Goal: Book appointment/travel/reservation

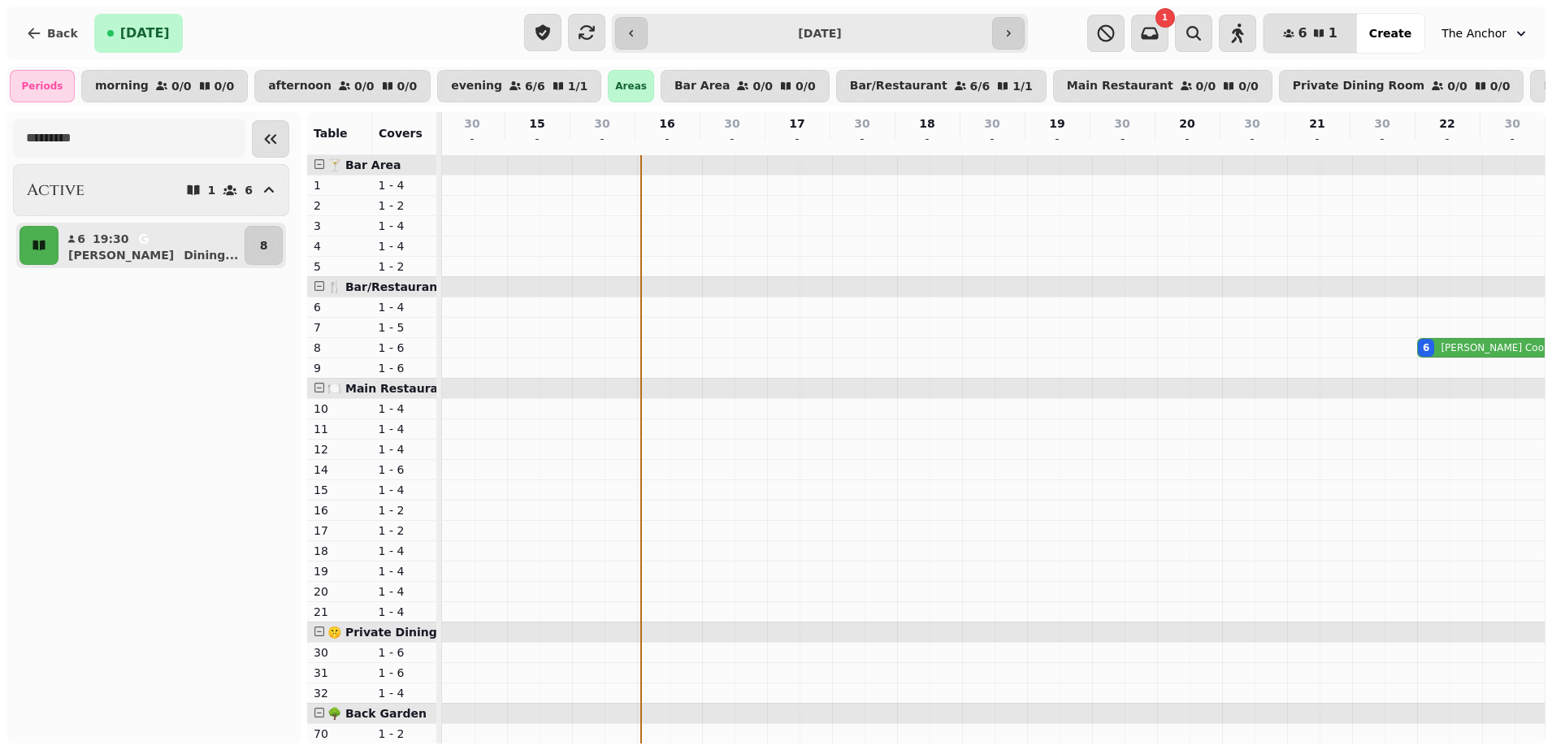
scroll to position [0, 343]
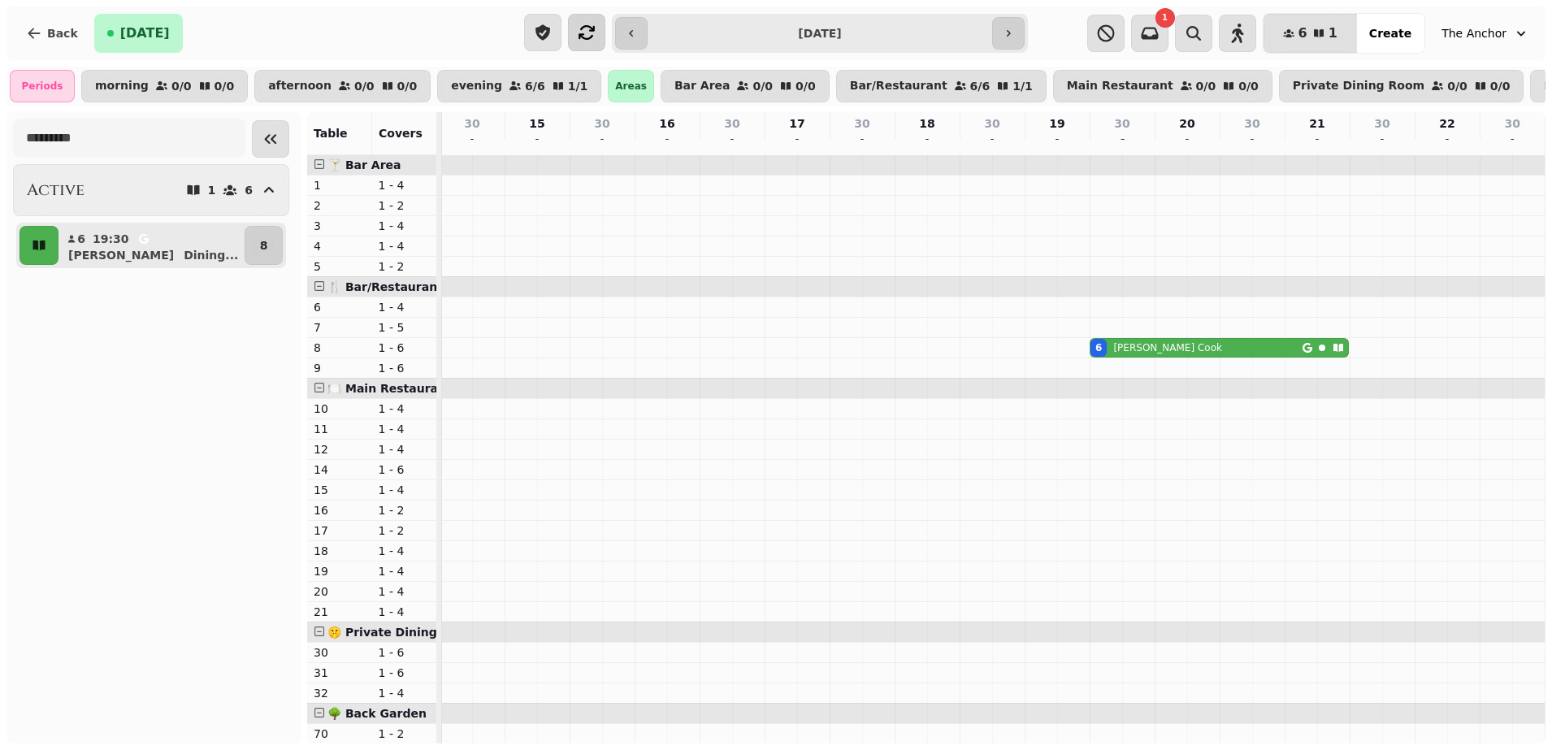
click at [577, 23] on icon "button" at bounding box center [586, 32] width 19 height 19
click at [597, 20] on button "button" at bounding box center [586, 32] width 37 height 37
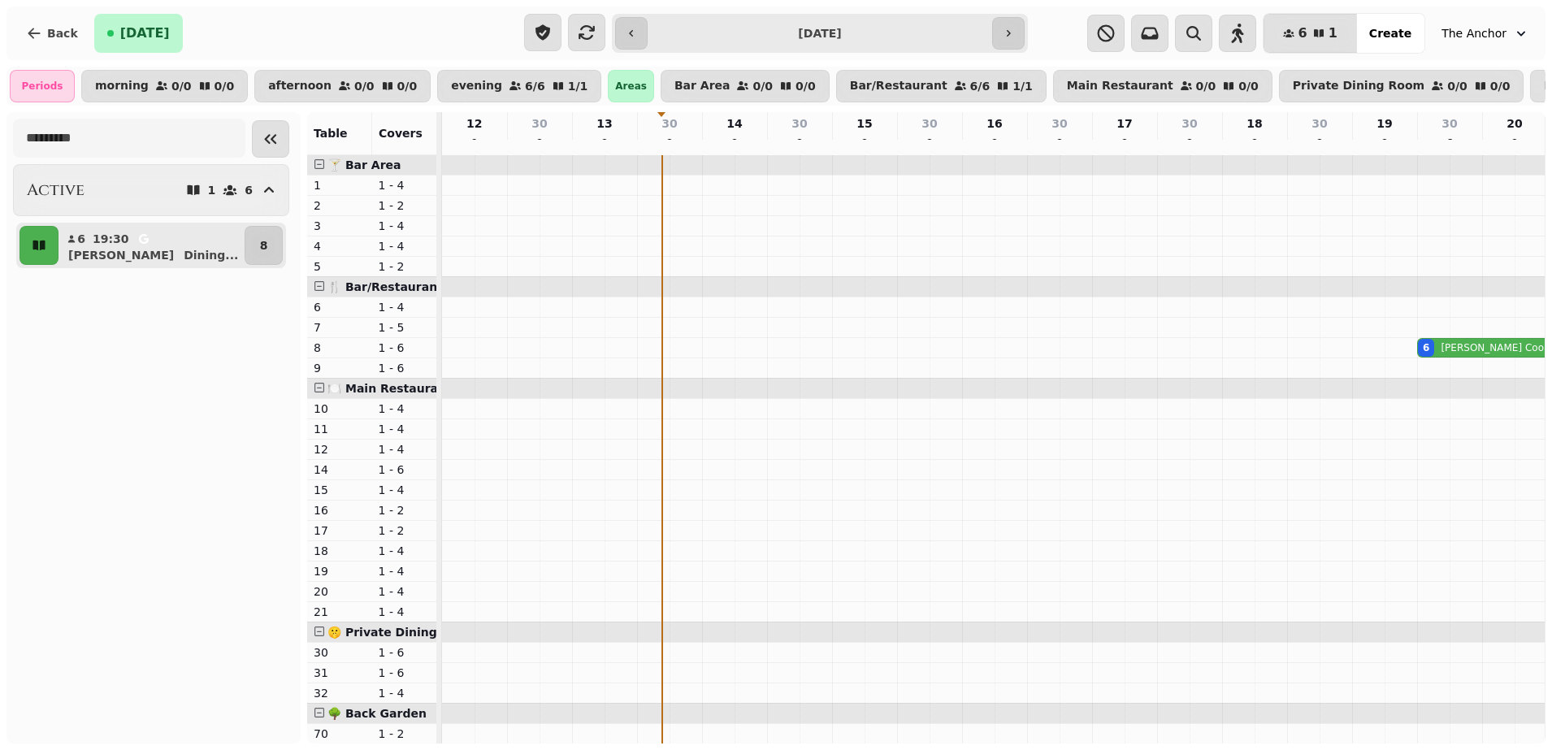
scroll to position [0, 222]
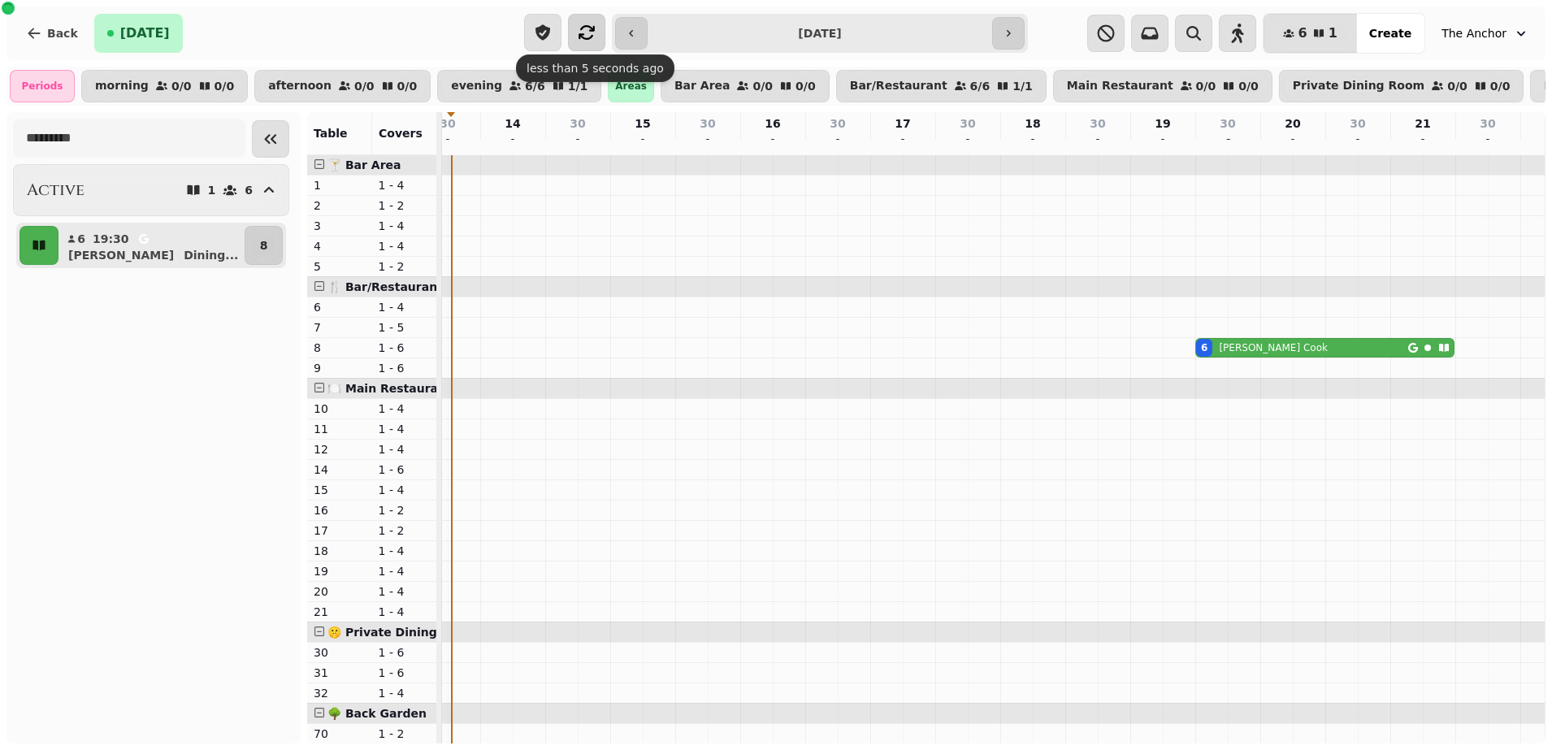
click at [602, 24] on button "button" at bounding box center [586, 32] width 37 height 37
click at [583, 39] on icon "button" at bounding box center [586, 32] width 19 height 19
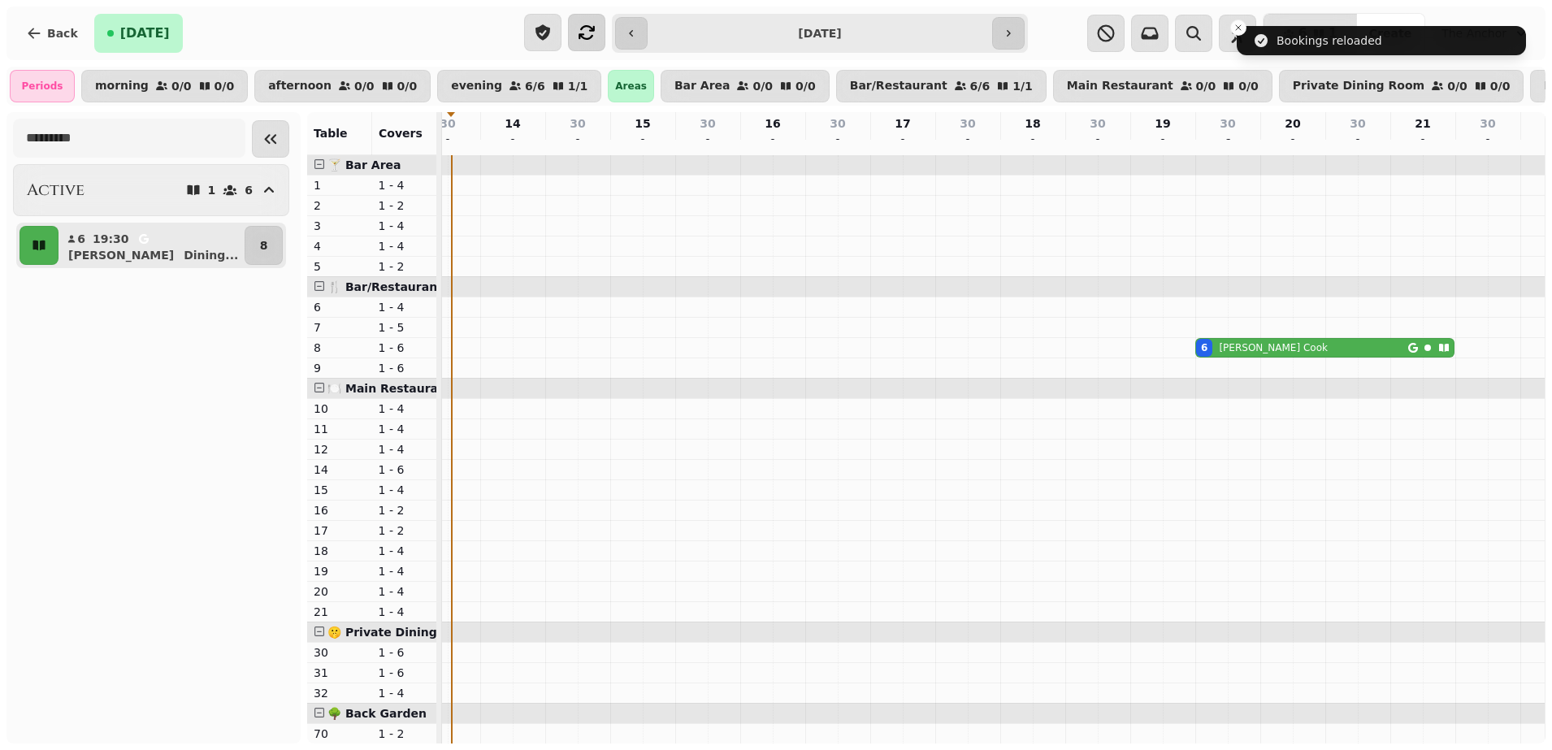
click at [1328, 357] on div "6 Tina Cook" at bounding box center [1302, 348] width 212 height 18
select select "**********"
select select "*"
select select "****"
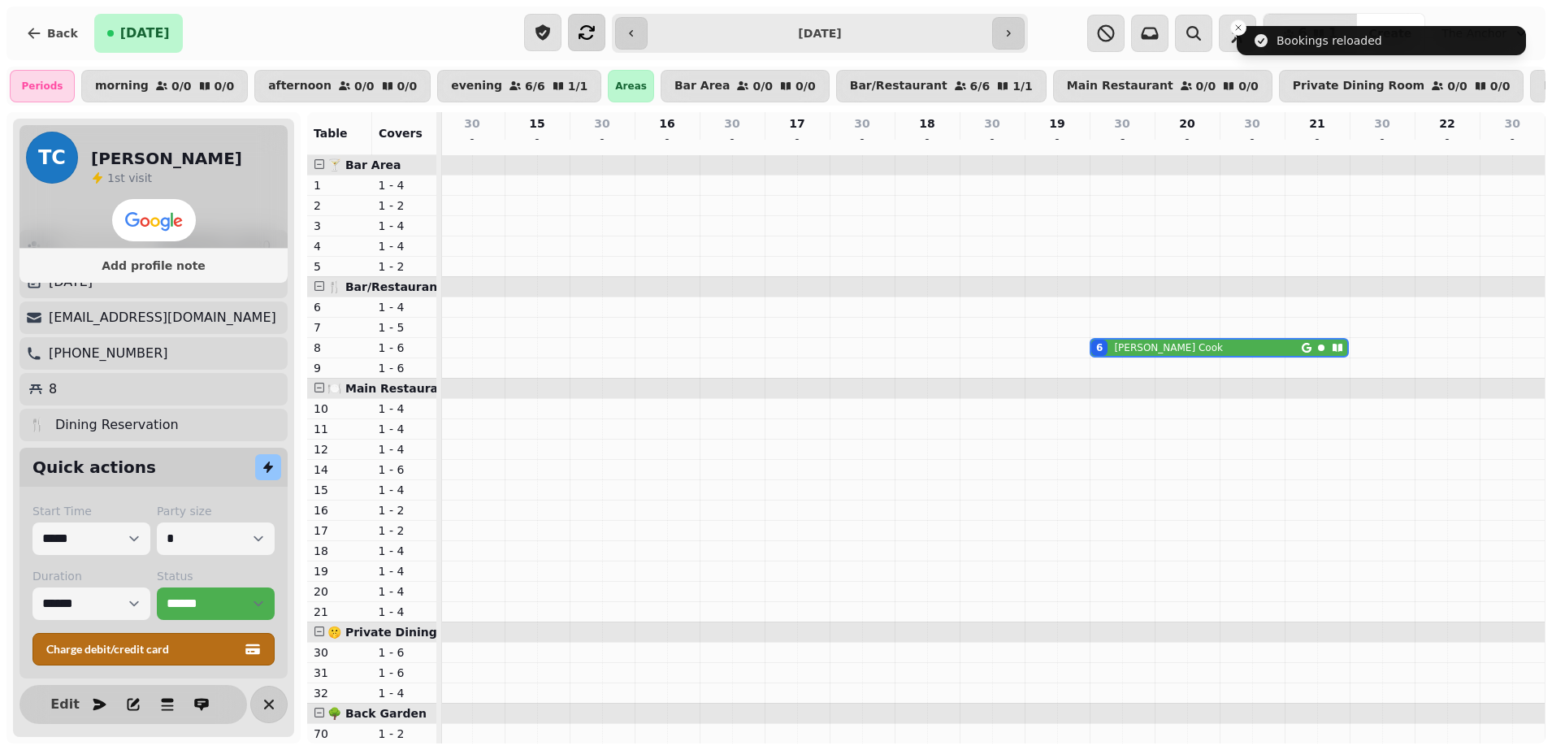
scroll to position [72, 0]
drag, startPoint x: 271, startPoint y: 706, endPoint x: 269, endPoint y: 696, distance: 10.0
click at [271, 702] on icon "button" at bounding box center [268, 704] width 19 height 19
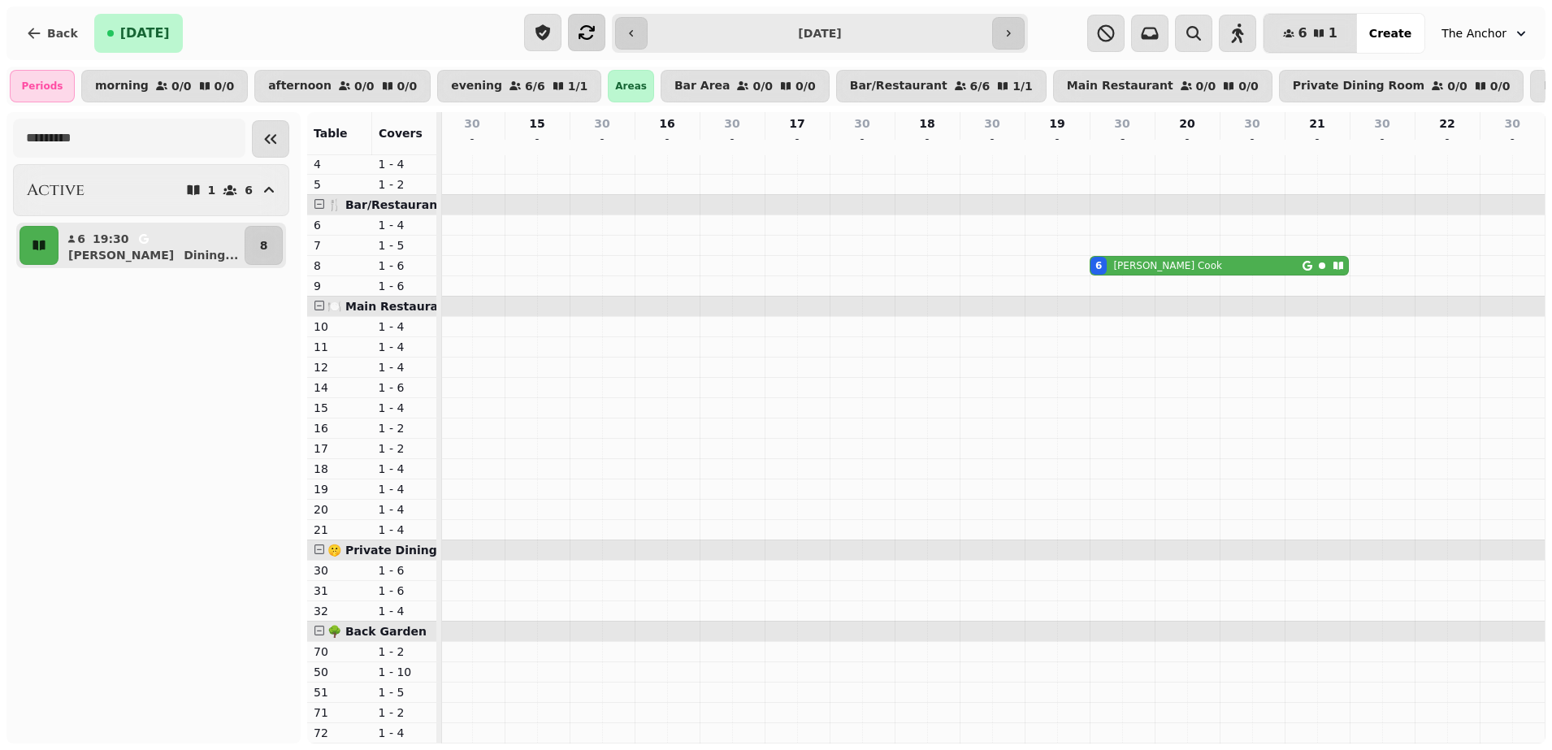
scroll to position [24, 0]
